Goal: Information Seeking & Learning: Learn about a topic

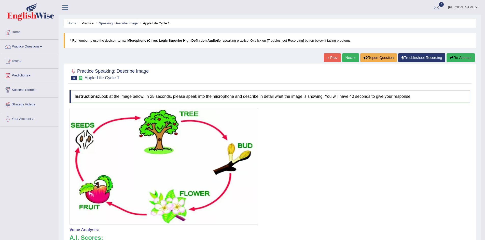
click at [348, 58] on link "Next »" at bounding box center [350, 57] width 17 height 9
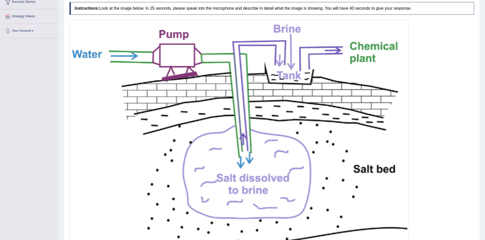
scroll to position [87, 0]
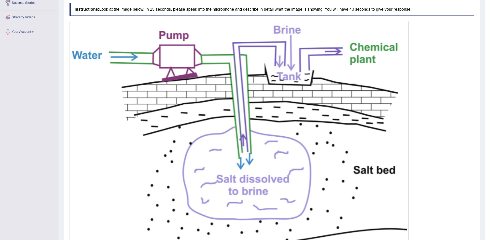
click at [323, 79] on img at bounding box center [239, 135] width 336 height 227
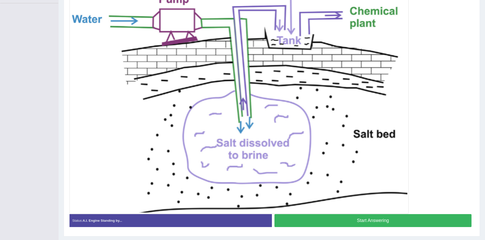
scroll to position [136, 0]
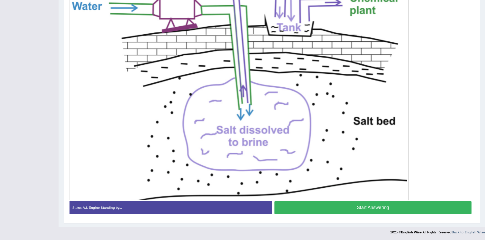
click at [321, 213] on button "Start Answering" at bounding box center [372, 208] width 197 height 13
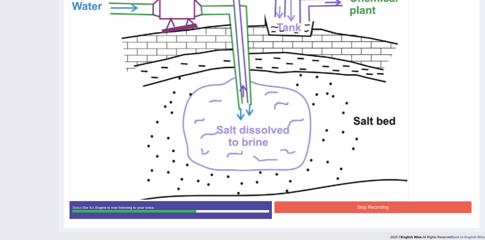
click at [321, 213] on button "Stop Recording" at bounding box center [372, 208] width 197 height 12
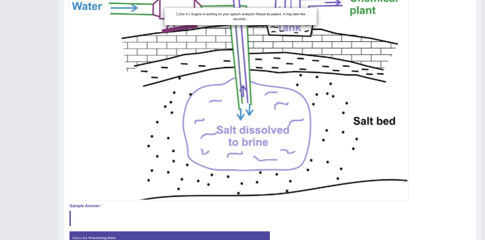
drag, startPoint x: 244, startPoint y: 152, endPoint x: 291, endPoint y: 143, distance: 48.2
click at [291, 143] on div "Our A.I. Engine is working on your speech analysis! Please be patient. It may t…" at bounding box center [242, 120] width 485 height 240
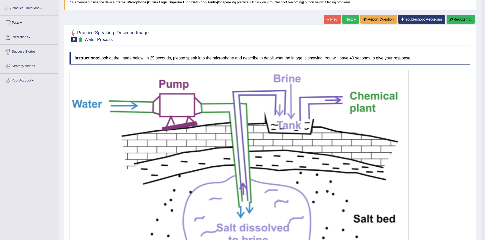
scroll to position [0, 0]
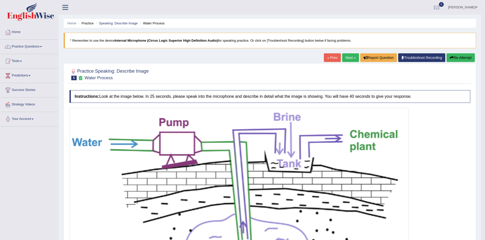
click at [346, 58] on link "Next »" at bounding box center [350, 57] width 17 height 9
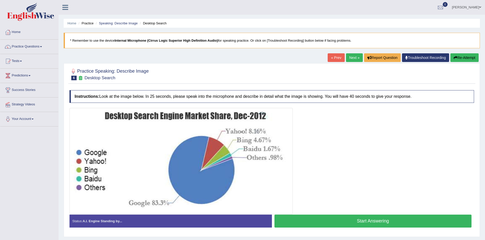
click at [247, 160] on img at bounding box center [181, 161] width 221 height 104
click at [328, 223] on button "Start Answering" at bounding box center [372, 221] width 197 height 13
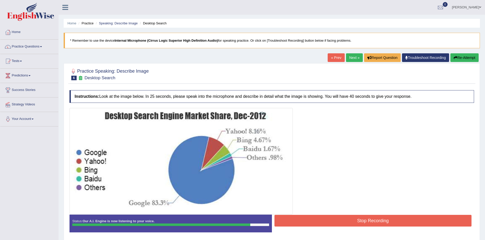
click at [328, 223] on button "Stop Recording" at bounding box center [372, 221] width 197 height 12
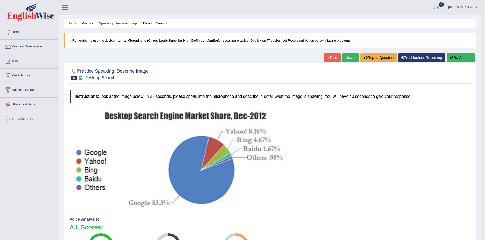
click at [351, 58] on link "Next »" at bounding box center [350, 57] width 17 height 9
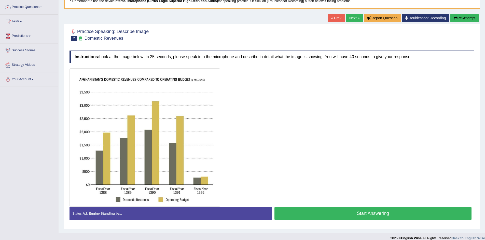
scroll to position [46, 0]
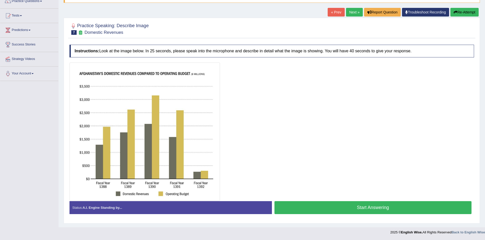
click at [231, 150] on div at bounding box center [271, 132] width 404 height 139
click at [339, 208] on button "Start Answering" at bounding box center [372, 208] width 197 height 13
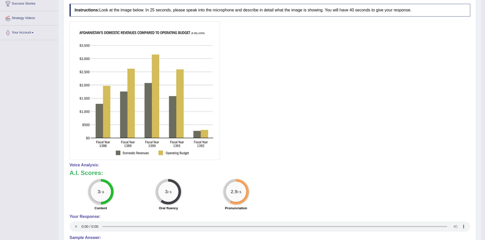
scroll to position [0, 0]
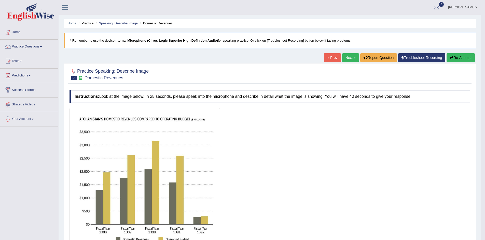
click at [464, 56] on button "Re-Attempt" at bounding box center [460, 57] width 28 height 9
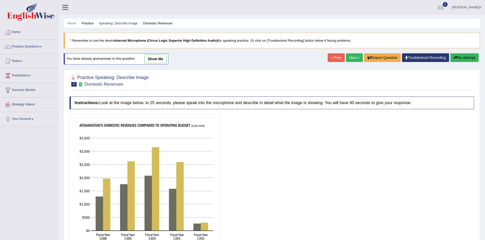
scroll to position [52, 0]
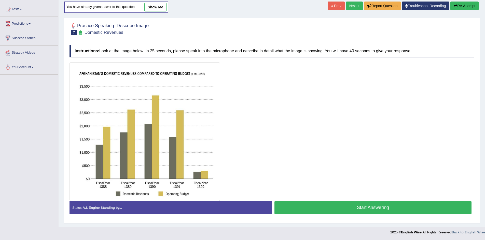
click at [339, 205] on button "Start Answering" at bounding box center [372, 208] width 197 height 13
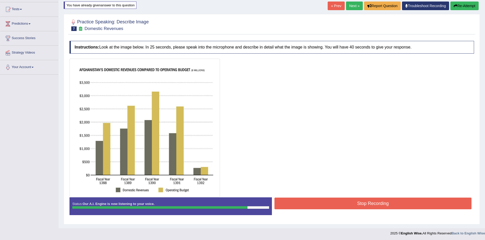
click at [339, 205] on button "Stop Recording" at bounding box center [372, 204] width 197 height 12
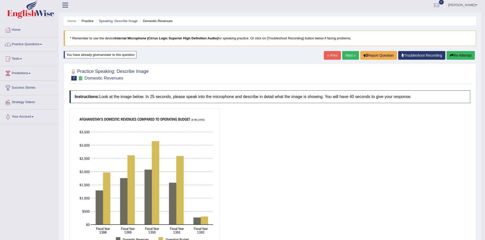
scroll to position [0, 0]
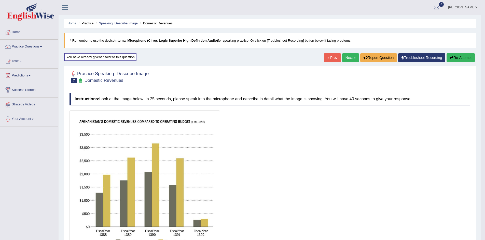
click at [349, 56] on link "Next »" at bounding box center [350, 57] width 17 height 9
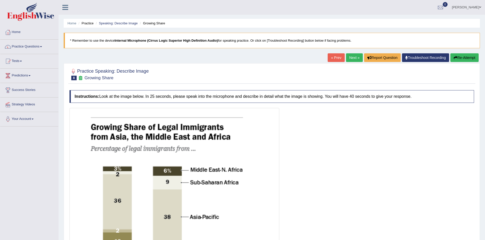
click at [352, 56] on link "Next »" at bounding box center [354, 57] width 17 height 9
